Goal: Information Seeking & Learning: Learn about a topic

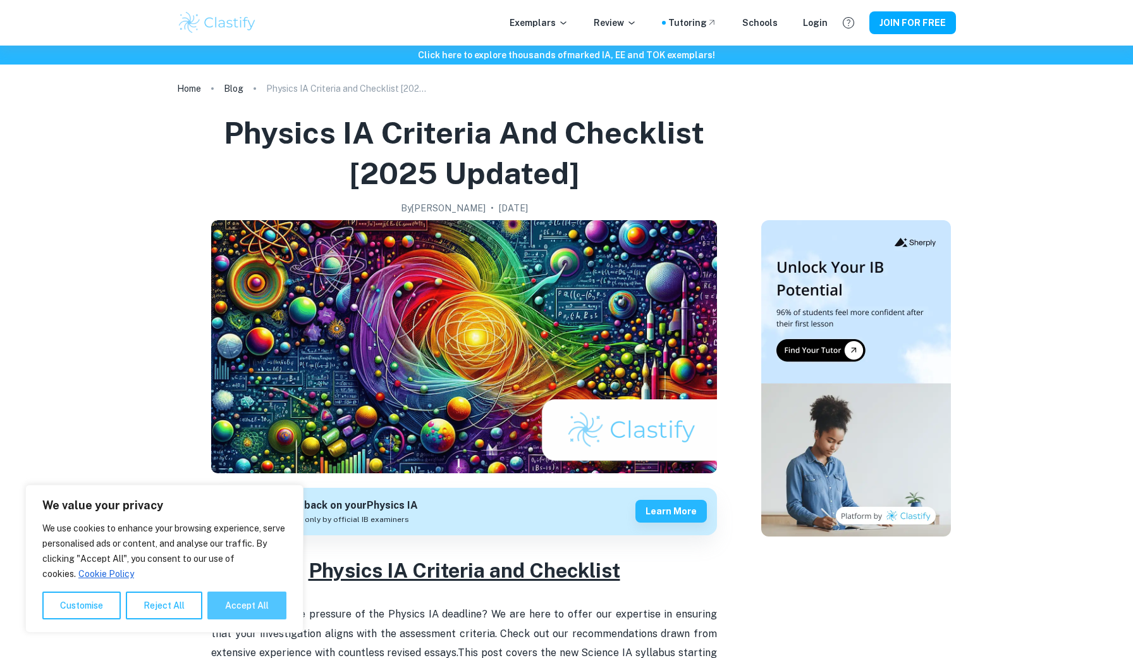
click at [228, 606] on button "Accept All" at bounding box center [246, 605] width 79 height 28
checkbox input "true"
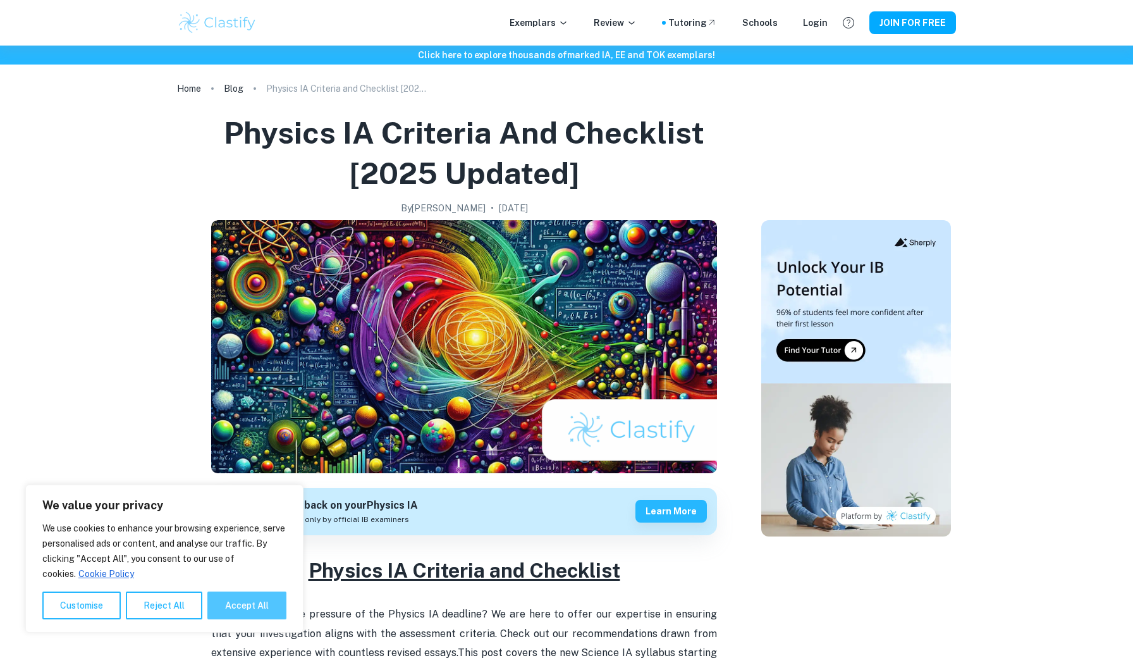
checkbox input "true"
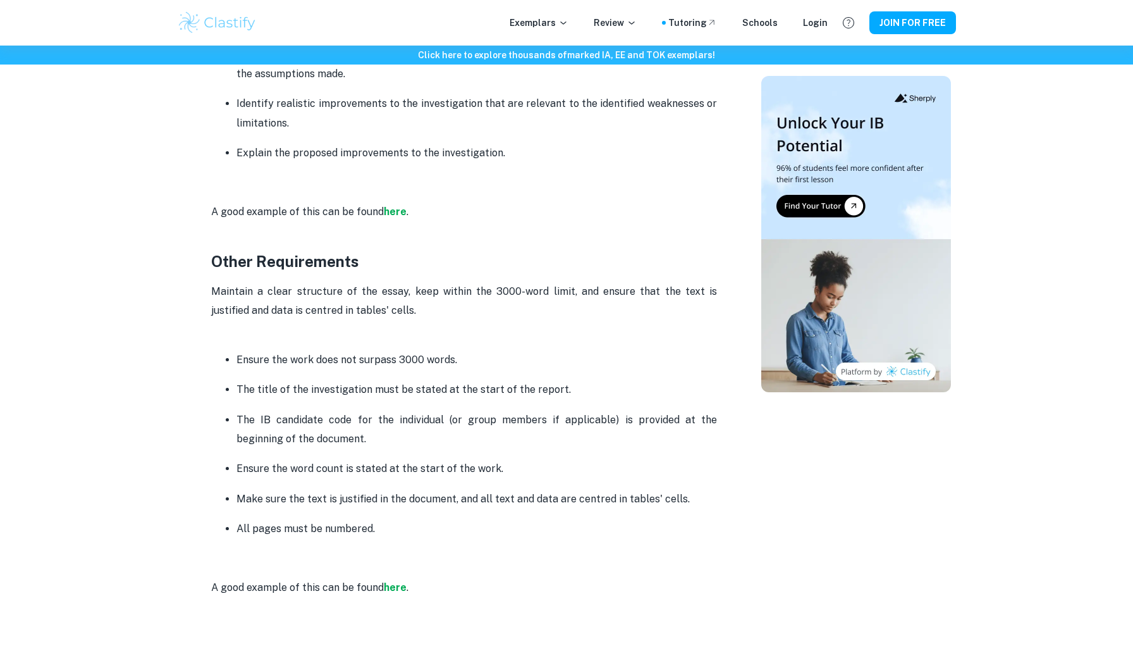
scroll to position [2896, 0]
drag, startPoint x: 236, startPoint y: 334, endPoint x: 424, endPoint y: 332, distance: 187.1
click at [424, 352] on p "Ensure the work does not surpass 3000 words." at bounding box center [476, 361] width 480 height 19
click at [276, 381] on p "The title of the investigation must be stated at the start of the report." at bounding box center [476, 390] width 480 height 19
drag, startPoint x: 236, startPoint y: 364, endPoint x: 574, endPoint y: 362, distance: 337.6
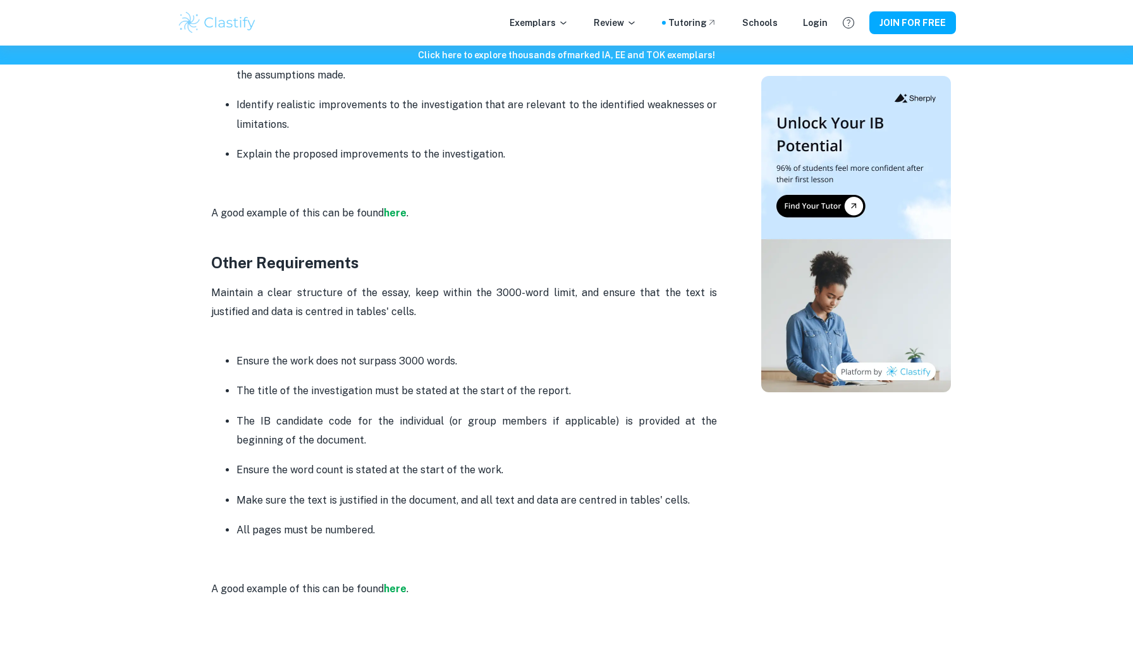
click at [574, 381] on p "The title of the investigation must be stated at the start of the report." at bounding box center [476, 390] width 480 height 19
click at [336, 412] on p "The IB candidate code for the individual (or group members if applicable) is pr…" at bounding box center [476, 431] width 480 height 39
drag, startPoint x: 239, startPoint y: 394, endPoint x: 403, endPoint y: 419, distance: 166.3
click at [403, 419] on p "The IB candidate code for the individual (or group members if applicable) is pr…" at bounding box center [476, 431] width 480 height 39
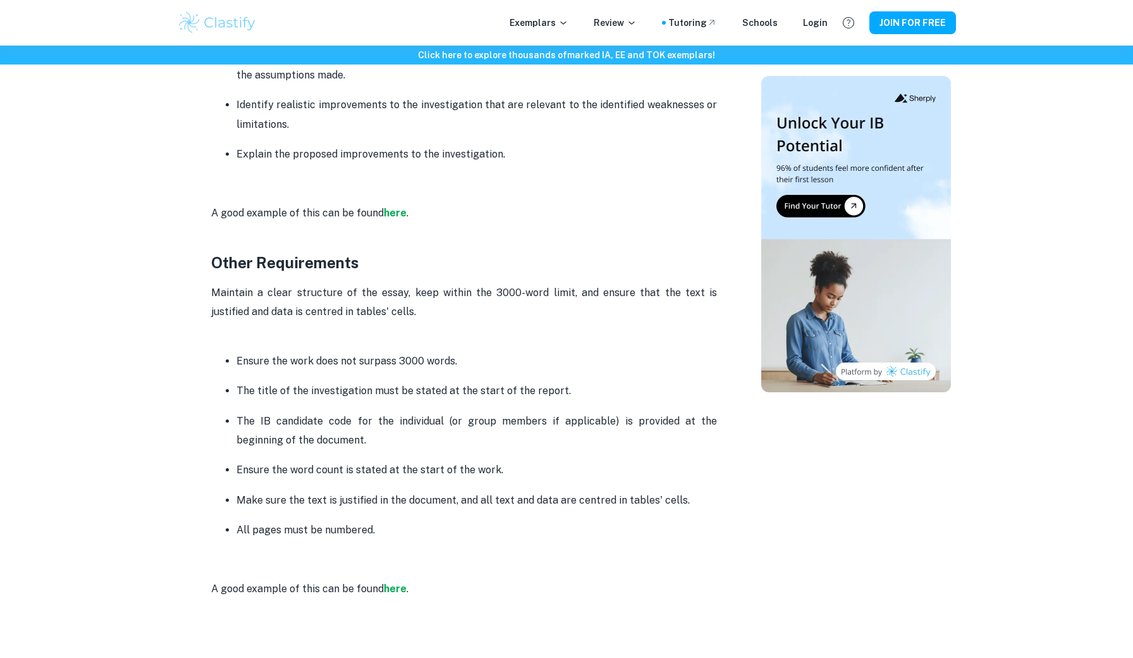
drag, startPoint x: 236, startPoint y: 443, endPoint x: 520, endPoint y: 446, distance: 284.5
click at [520, 446] on ul "Ensure the work does not surpass 3000 words. The title of the investigation mus…" at bounding box center [464, 445] width 506 height 189
click at [232, 463] on ul "Ensure the work does not surpass 3000 words. The title of the investigation mus…" at bounding box center [464, 445] width 506 height 189
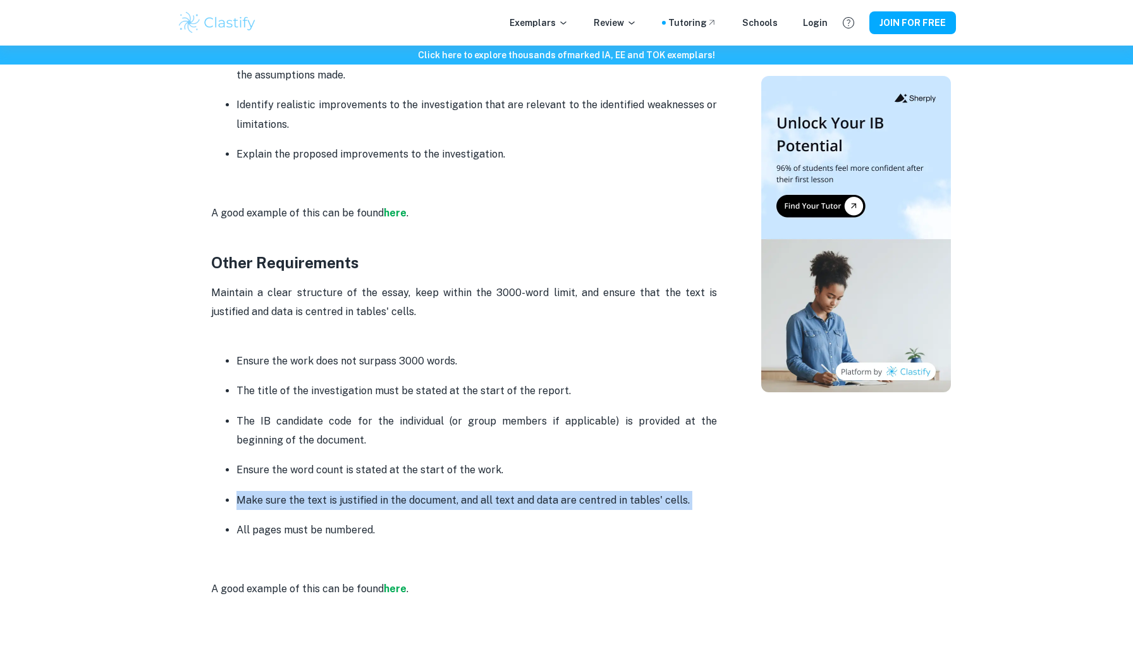
drag, startPoint x: 236, startPoint y: 471, endPoint x: 606, endPoint y: 484, distance: 369.5
click at [606, 484] on ul "Ensure the work does not surpass 3000 words. The title of the investigation mus…" at bounding box center [464, 445] width 506 height 189
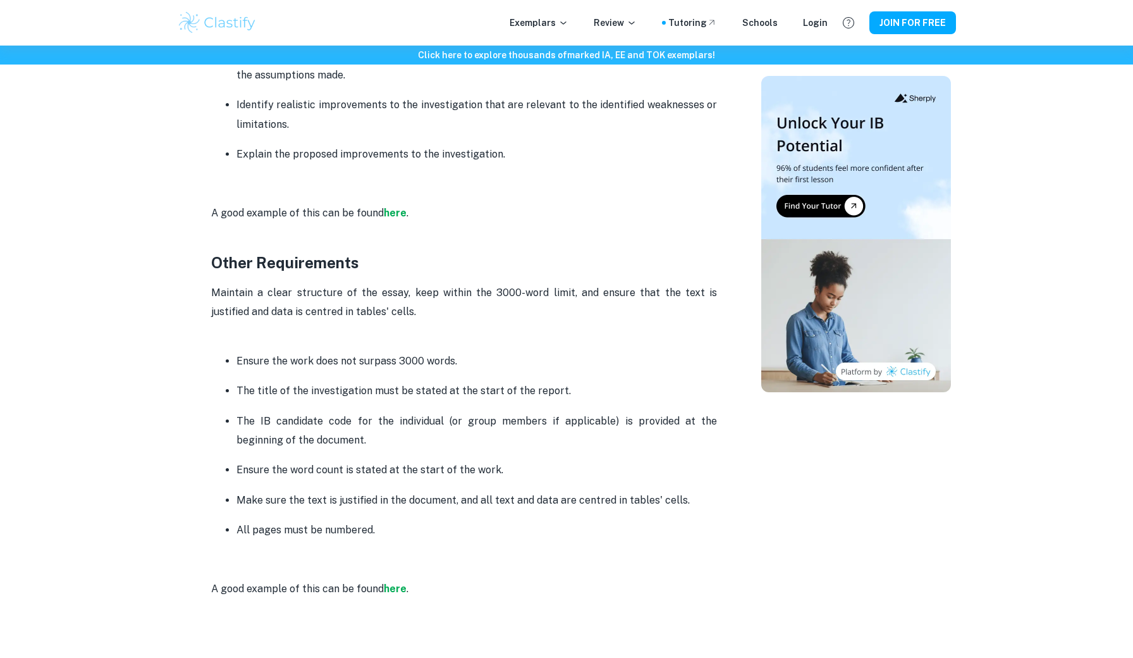
click at [264, 520] on p "All pages must be numbered." at bounding box center [476, 529] width 480 height 19
drag, startPoint x: 238, startPoint y: 503, endPoint x: 422, endPoint y: 508, distance: 184.7
click at [422, 520] on p "All pages must be numbered." at bounding box center [476, 529] width 480 height 19
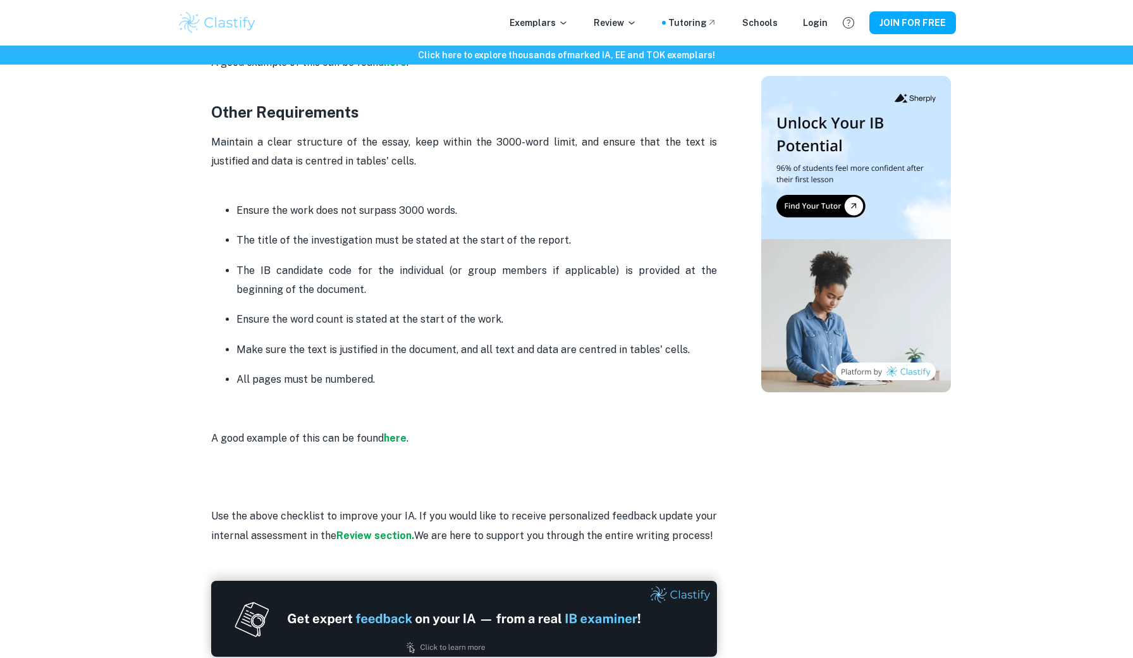
scroll to position [3044, 0]
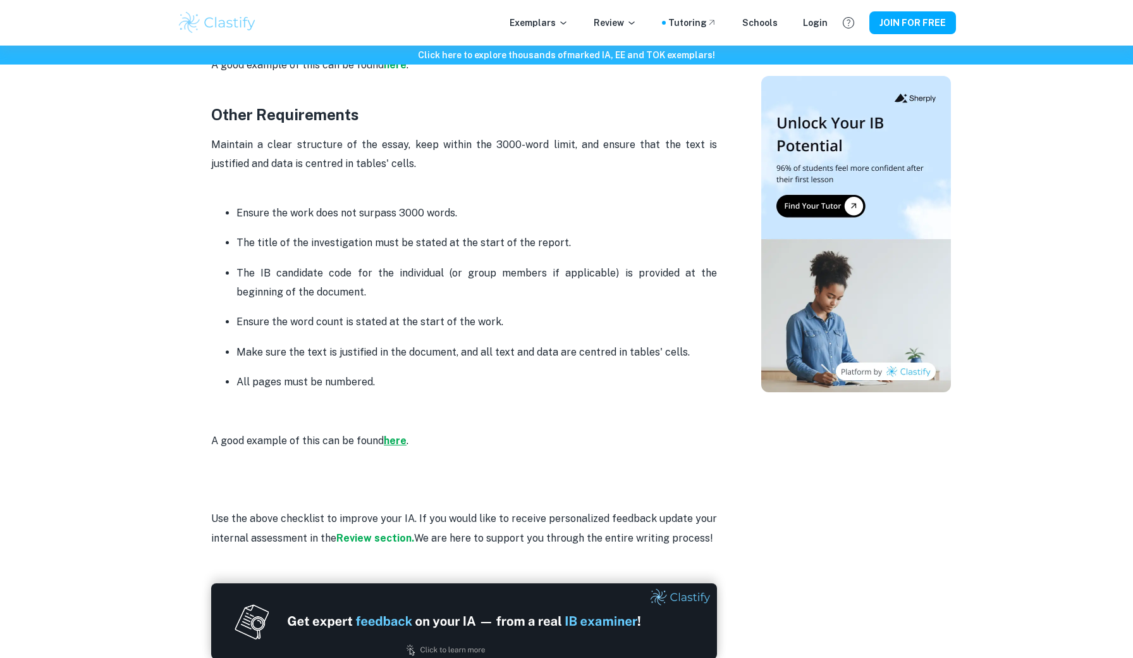
click at [389, 434] on strong "here" at bounding box center [395, 440] width 23 height 12
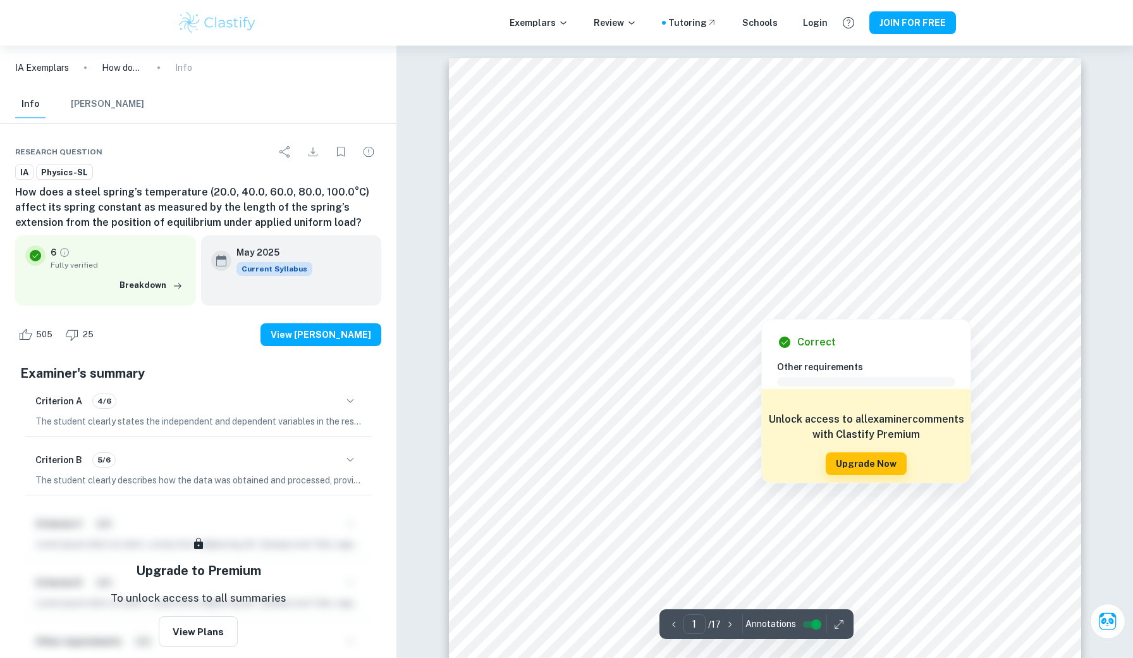
click at [950, 247] on div at bounding box center [765, 262] width 404 height 39
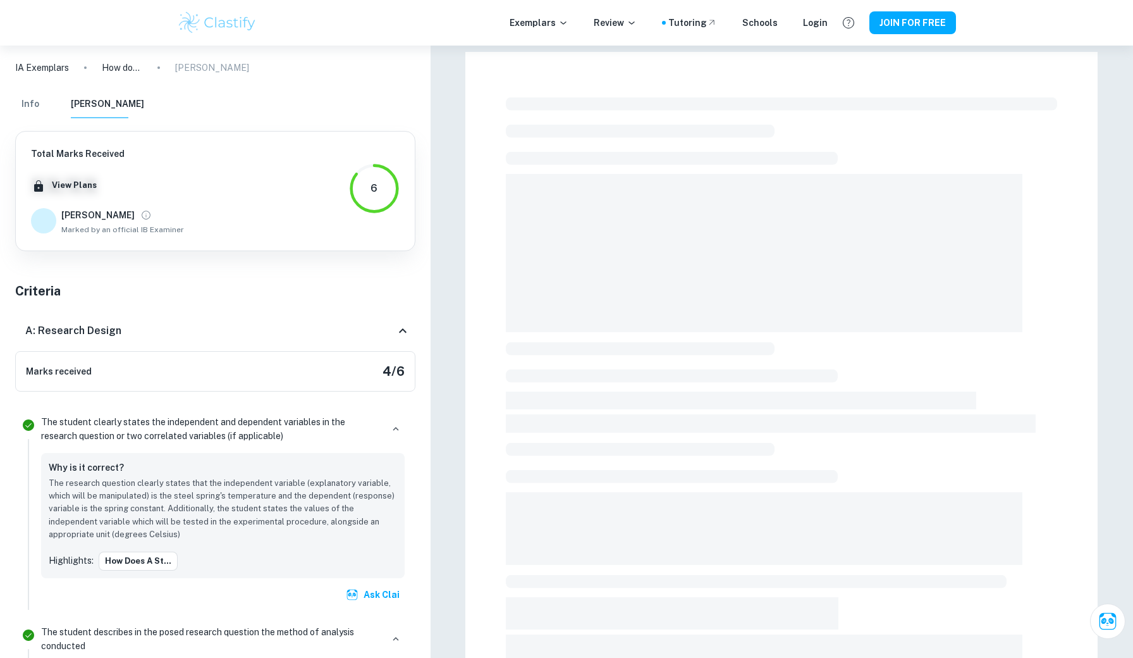
click at [683, 489] on div at bounding box center [781, 462] width 551 height 740
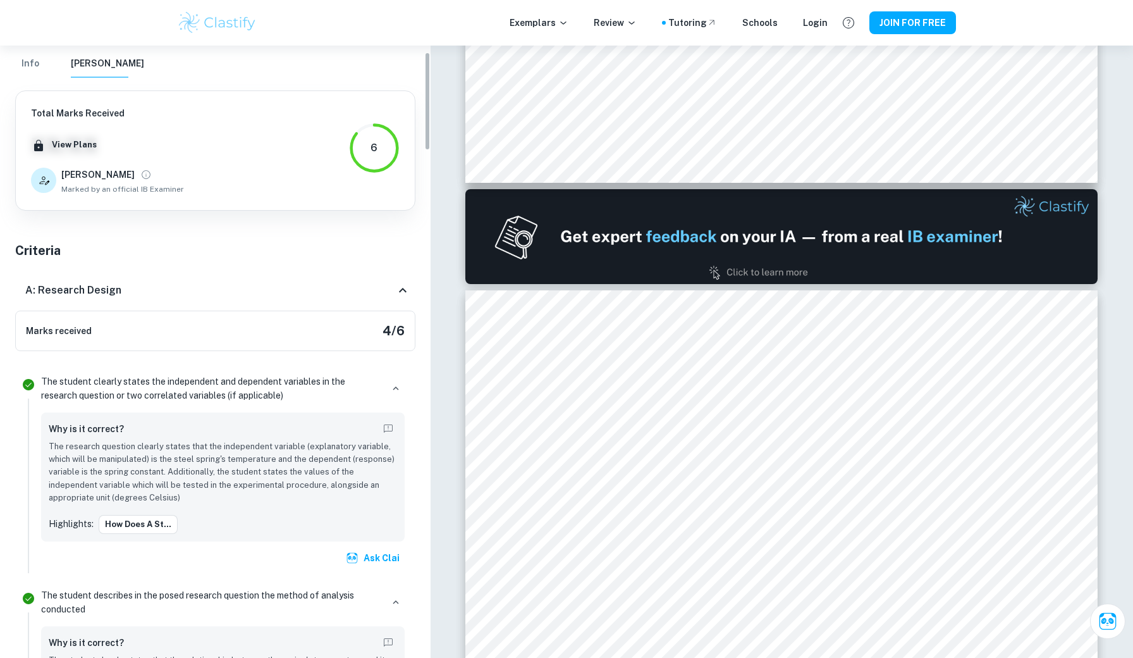
scroll to position [21, 0]
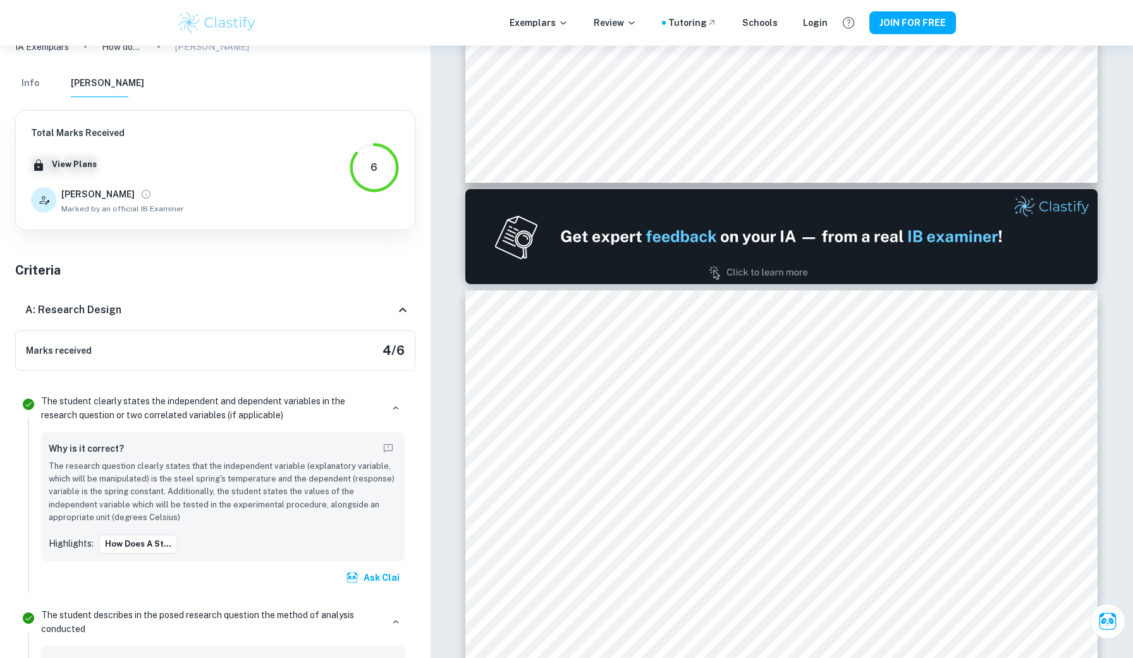
click at [400, 310] on icon at bounding box center [403, 309] width 8 height 4
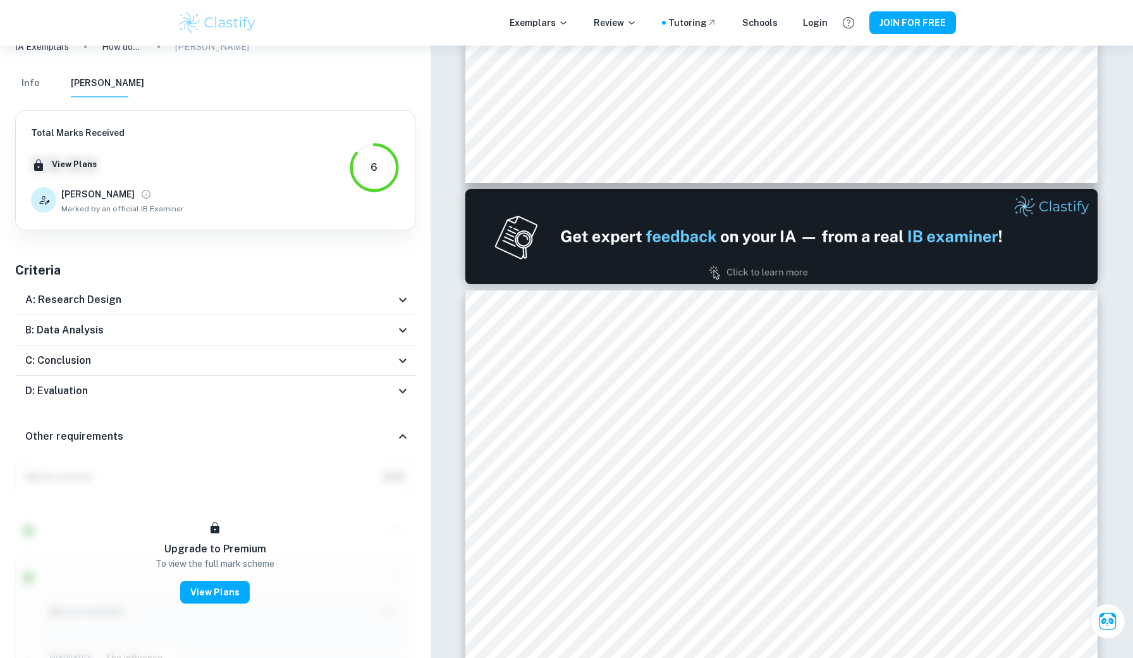
click at [395, 333] on icon at bounding box center [402, 329] width 15 height 15
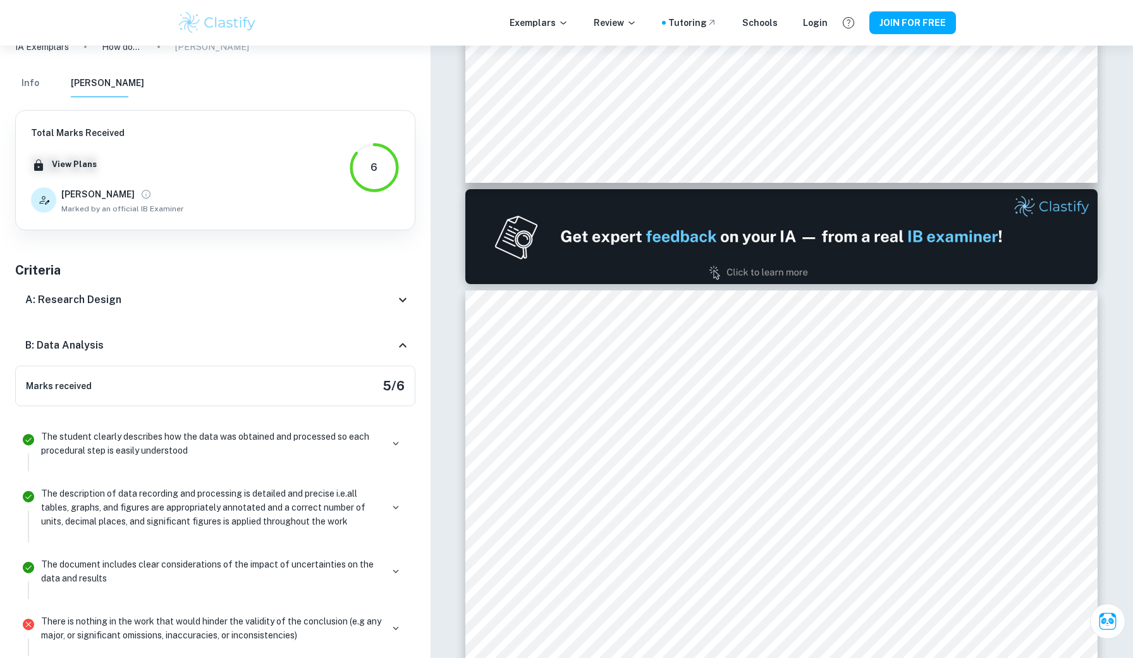
click at [400, 329] on div "B: Data Analysis" at bounding box center [215, 345] width 400 height 40
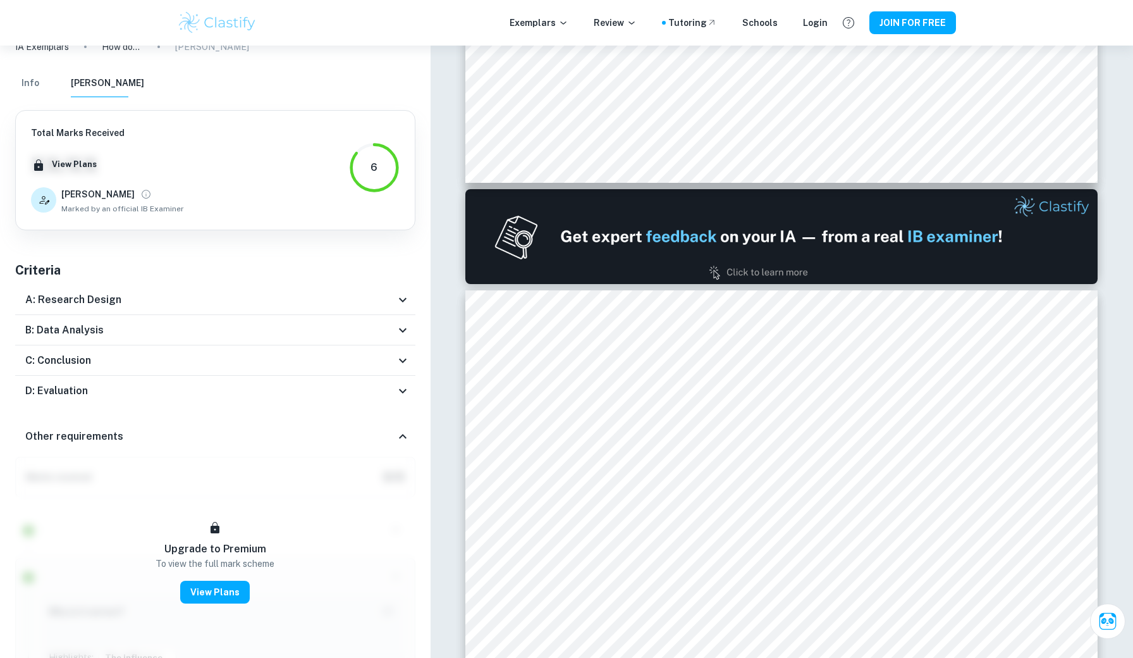
click at [402, 359] on icon at bounding box center [402, 360] width 15 height 15
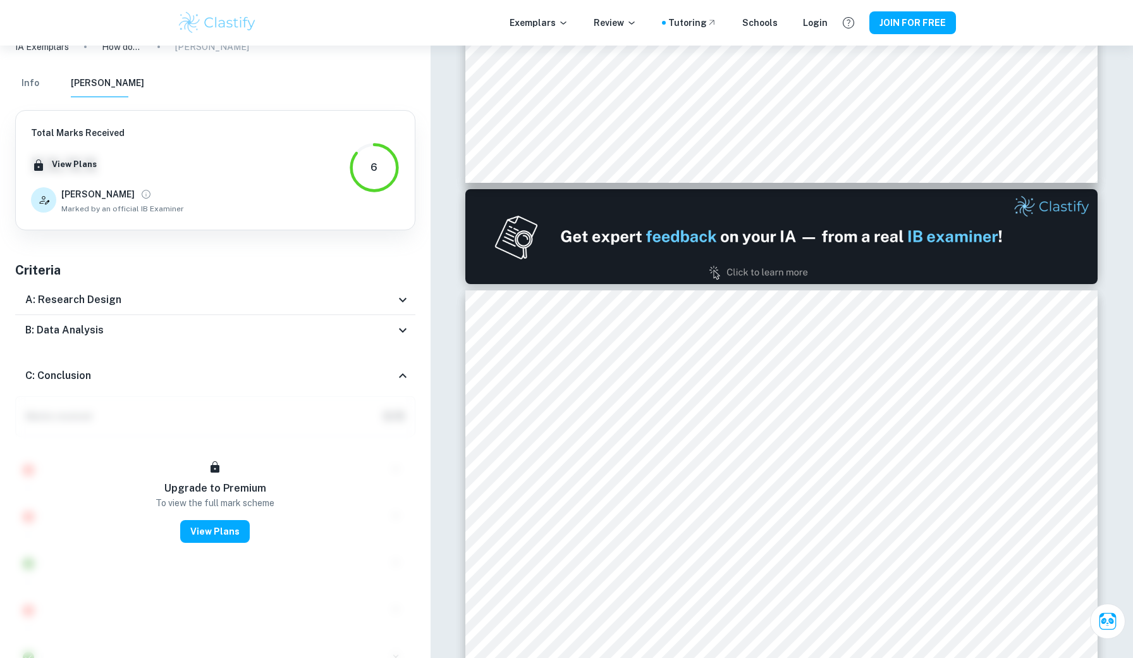
click at [402, 358] on div "C: Conclusion" at bounding box center [215, 375] width 400 height 40
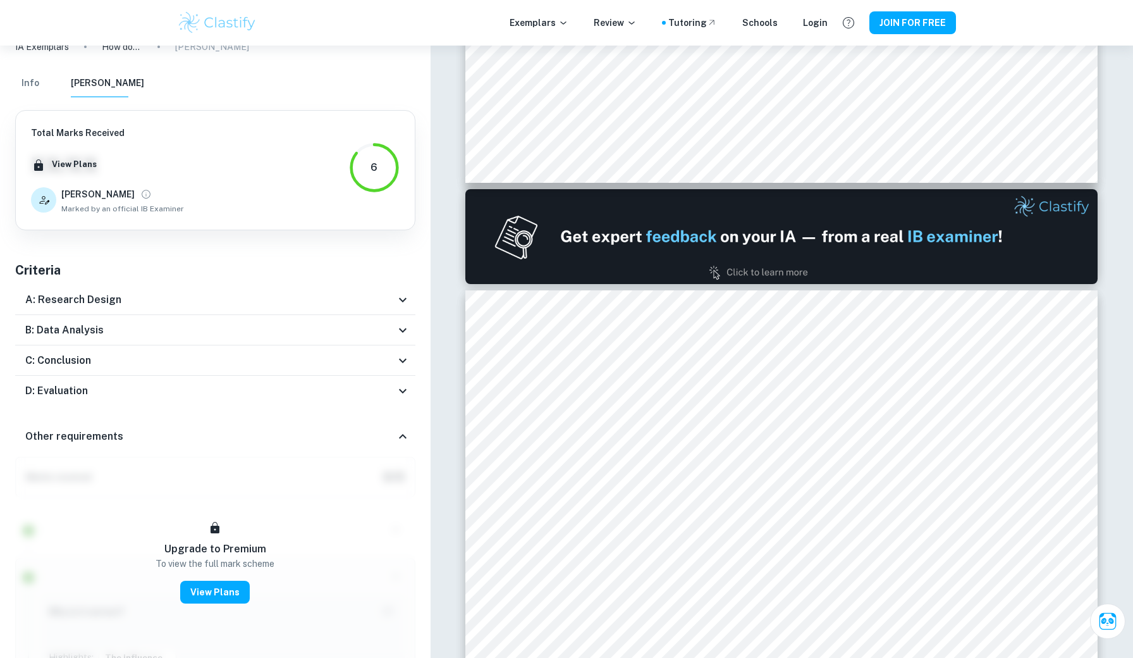
click at [401, 391] on icon at bounding box center [402, 390] width 15 height 15
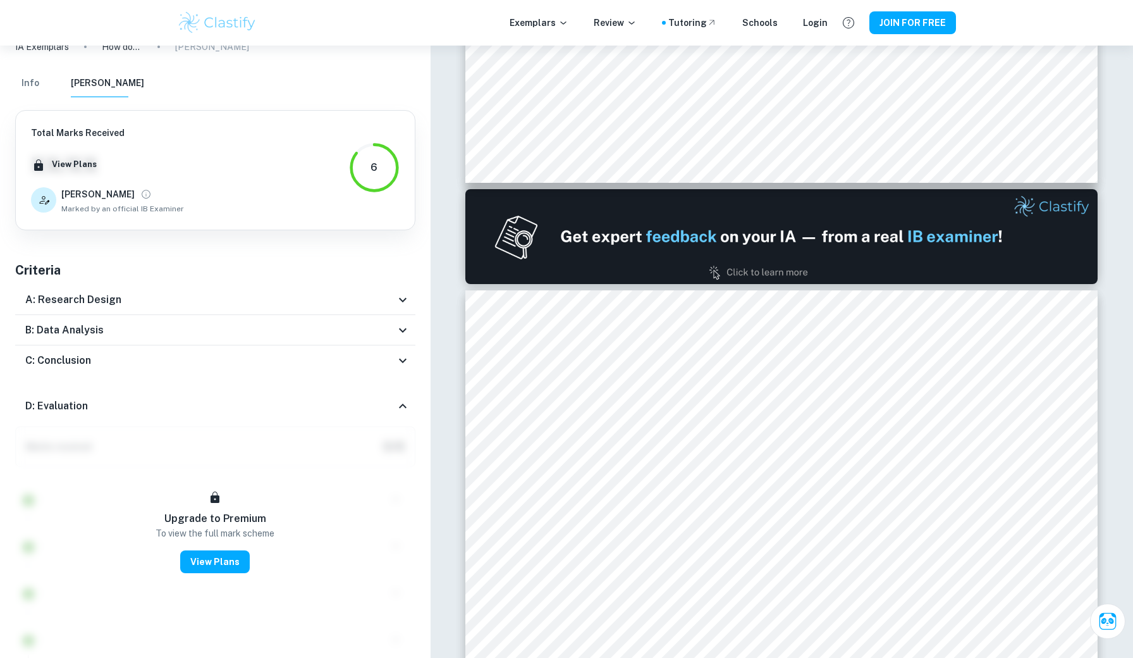
click at [400, 391] on div "D: Evaluation" at bounding box center [215, 406] width 400 height 40
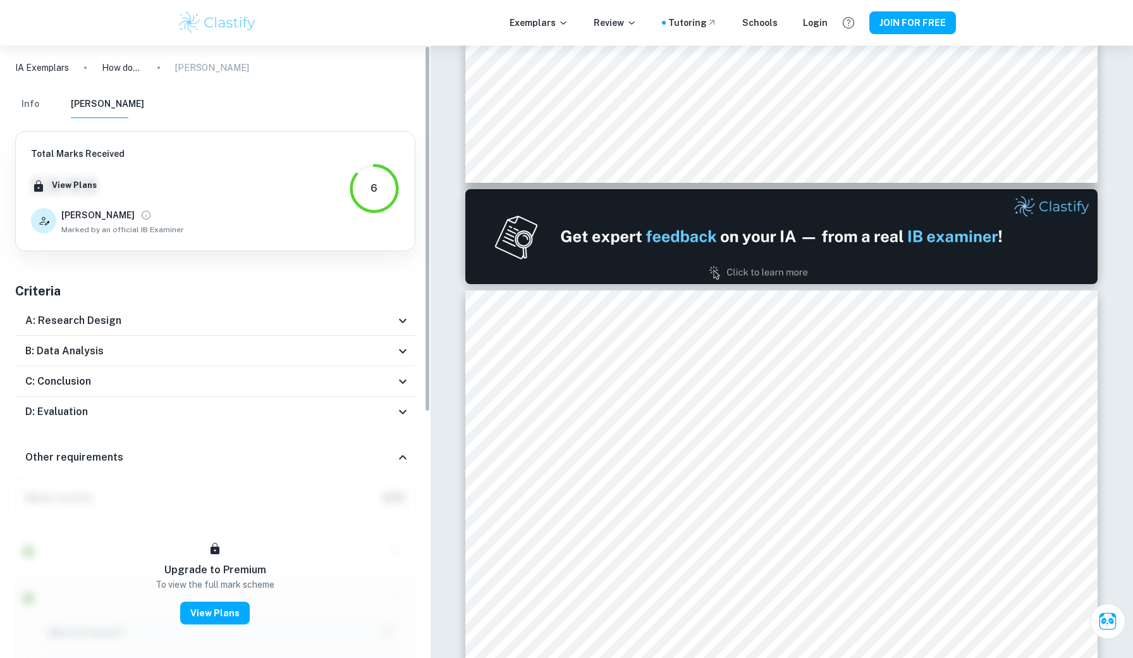
scroll to position [0, 0]
click at [400, 378] on icon at bounding box center [402, 381] width 15 height 15
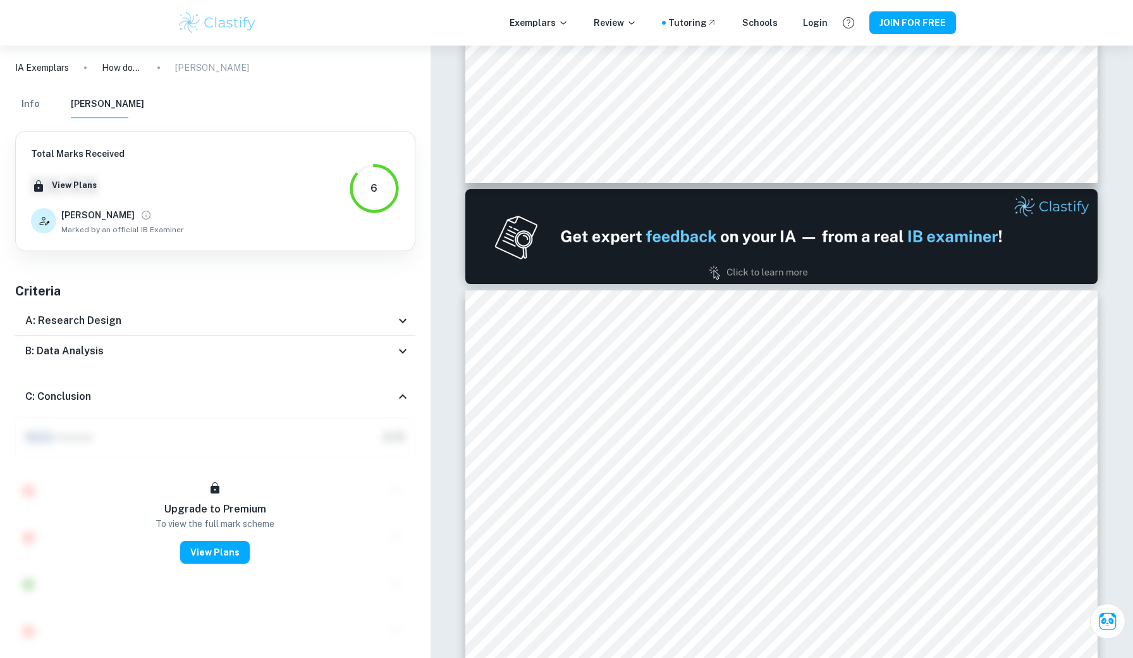
click at [400, 377] on div "C: Conclusion" at bounding box center [215, 396] width 400 height 40
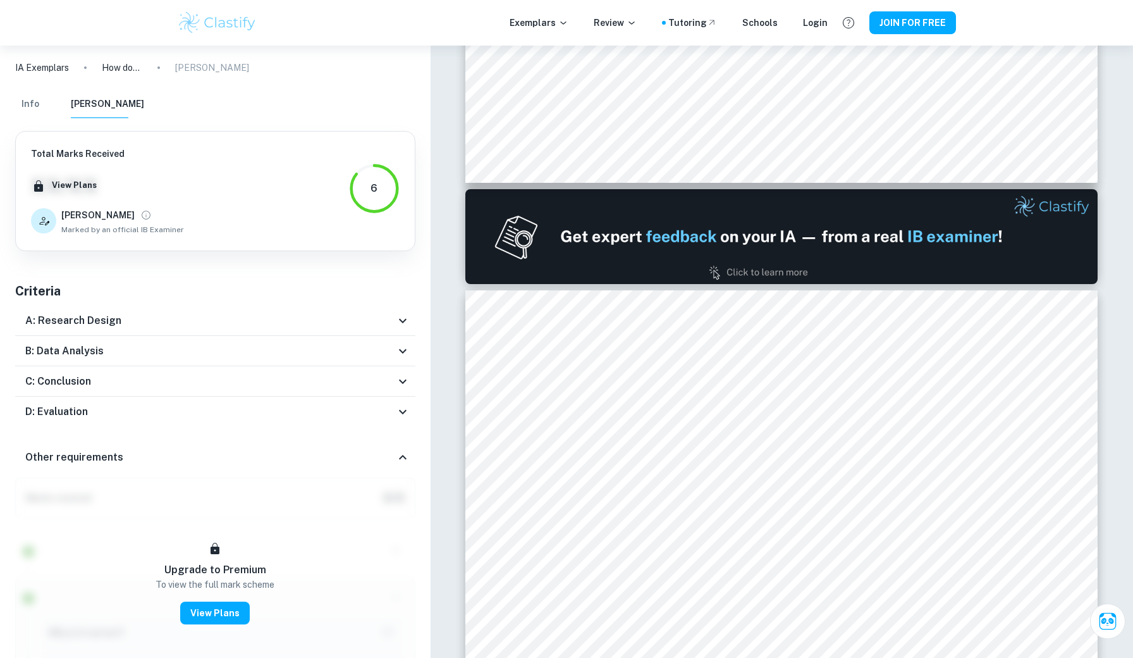
click at [393, 352] on div "B: Data Analysis" at bounding box center [210, 350] width 370 height 15
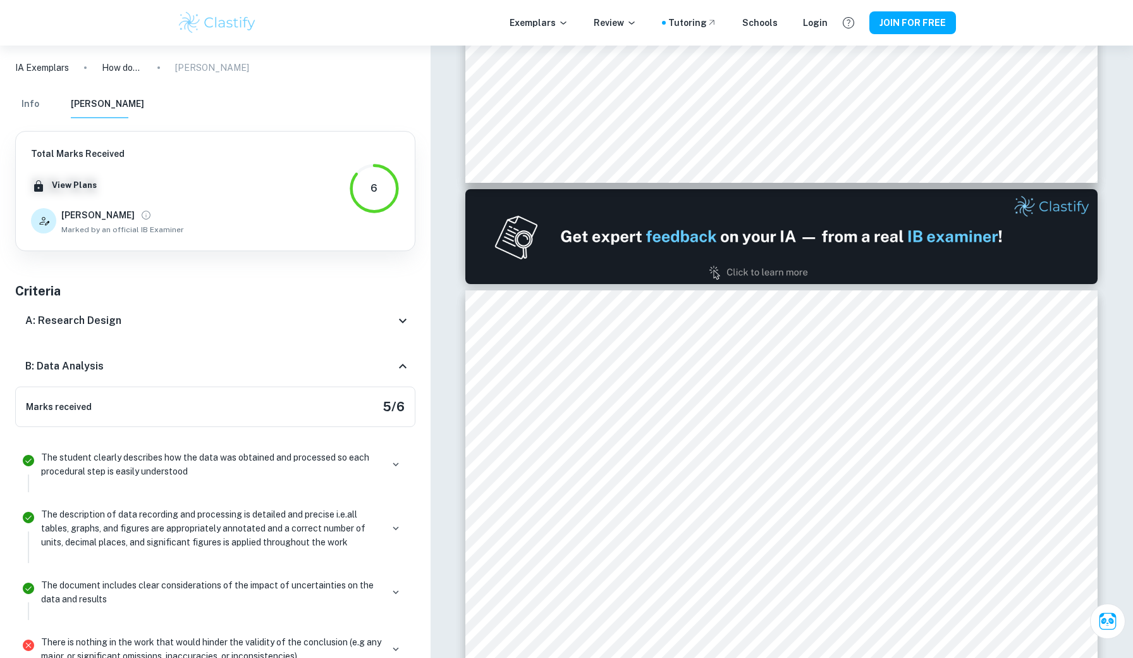
click at [393, 351] on div "B: Data Analysis" at bounding box center [215, 366] width 400 height 40
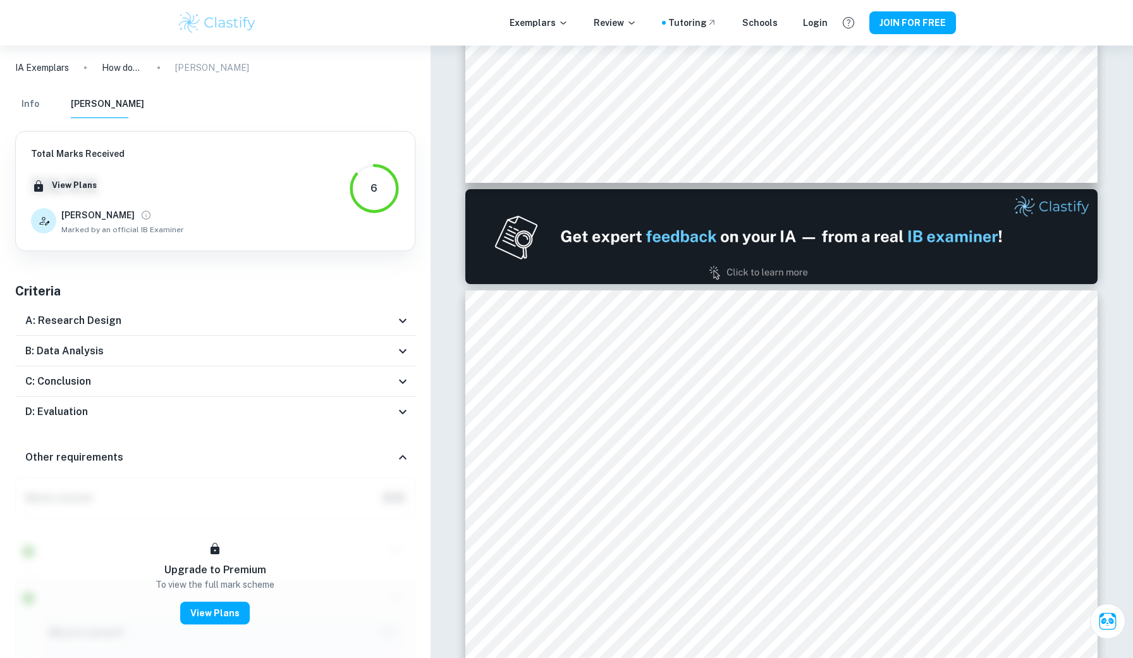
click at [391, 322] on div "A: Research Design" at bounding box center [210, 320] width 370 height 15
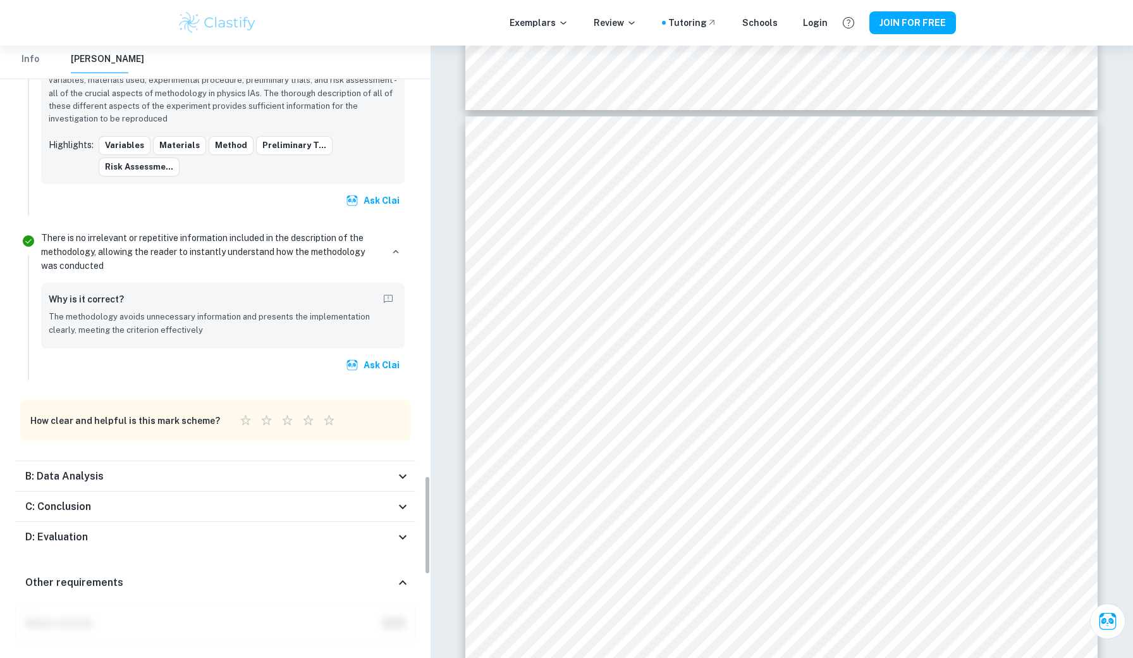
scroll to position [2729, 0]
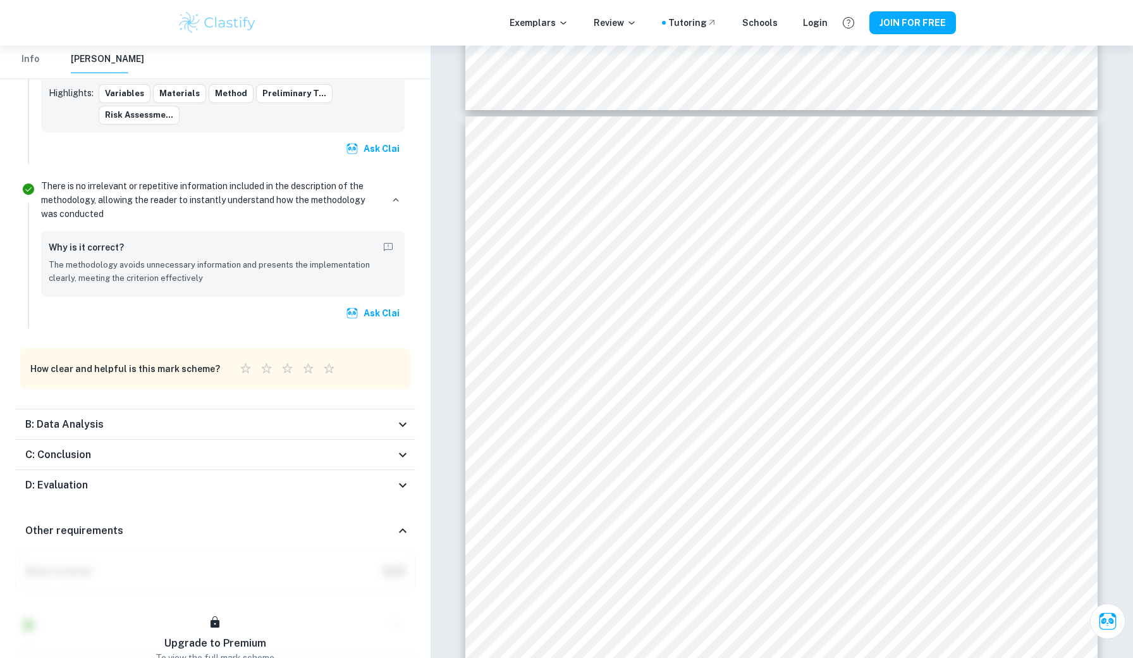
click at [120, 417] on div "B: Data Analysis" at bounding box center [210, 424] width 370 height 15
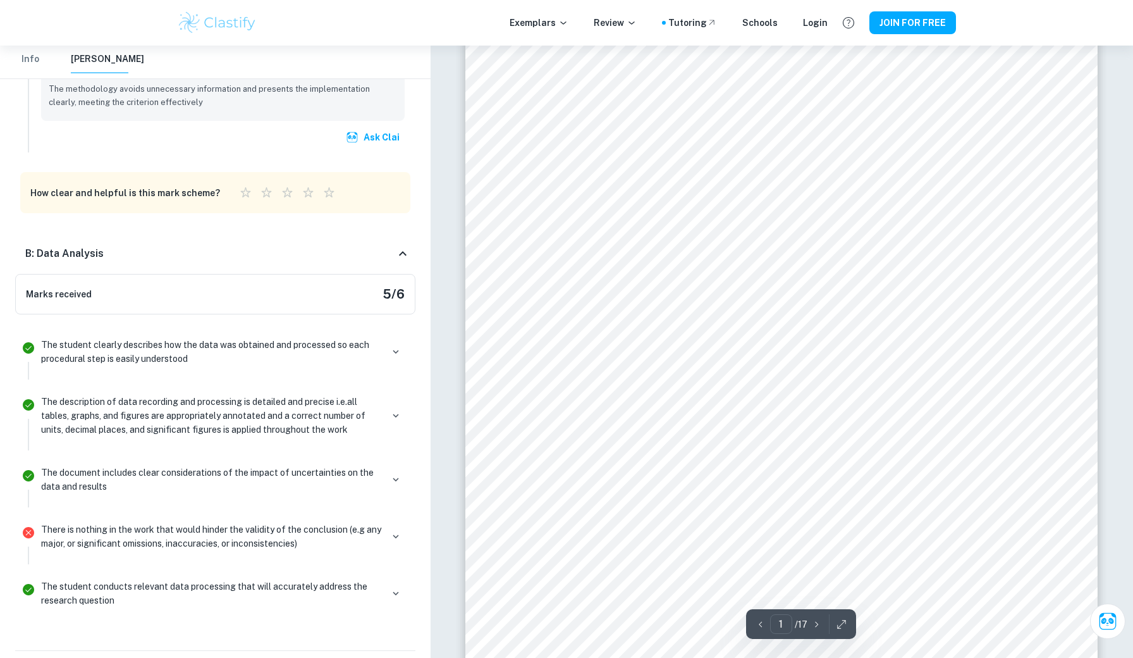
scroll to position [60, 0]
click at [349, 246] on div "B: Data Analysis" at bounding box center [210, 253] width 370 height 15
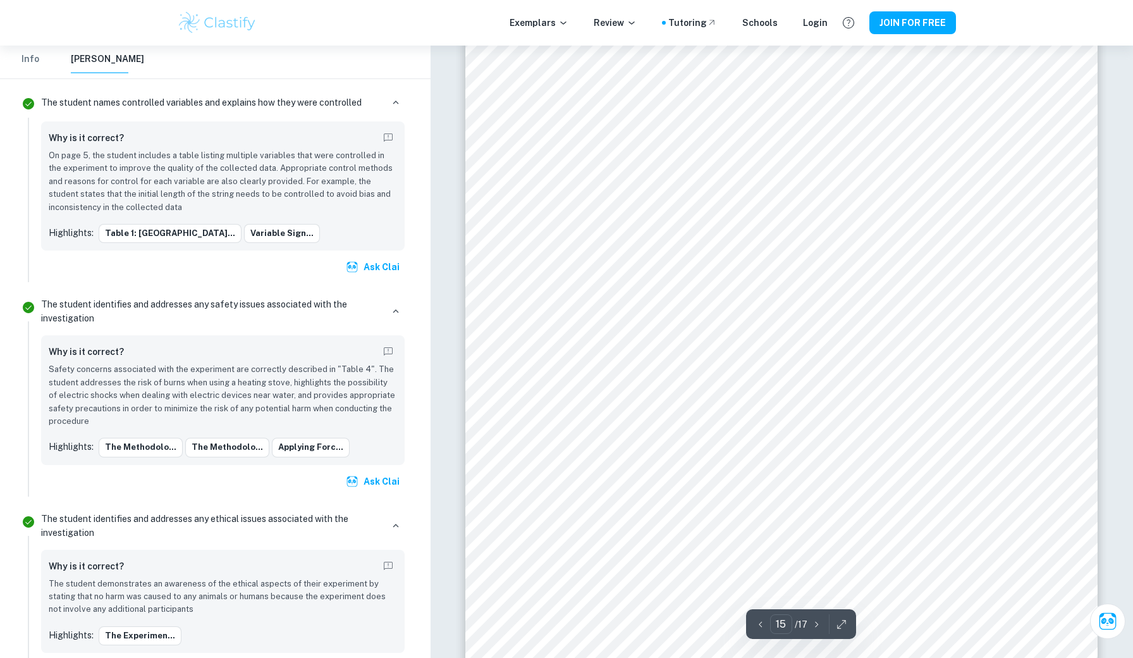
scroll to position [13132, 0]
type input "16"
